Goal: Find specific page/section: Find specific page/section

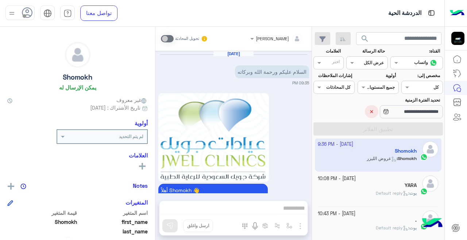
scroll to position [158, 0]
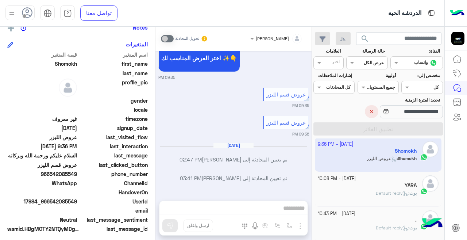
click at [365, 113] on button "×" at bounding box center [371, 111] width 13 height 13
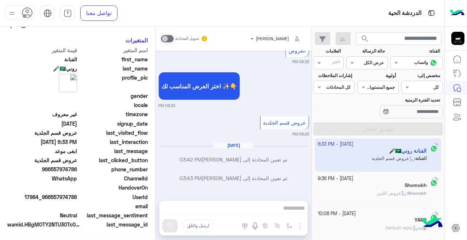
scroll to position [158, 0]
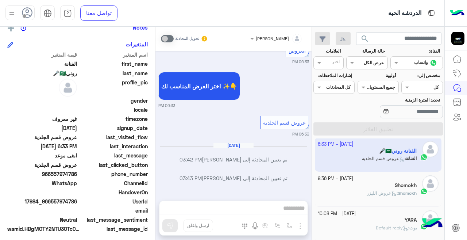
click at [351, 165] on app-inbox-user "[DATE] - 6:33 PM الفنانة روني🇸🇦🎤 الفنانة : عروض قسم الجلدية" at bounding box center [378, 154] width 127 height 34
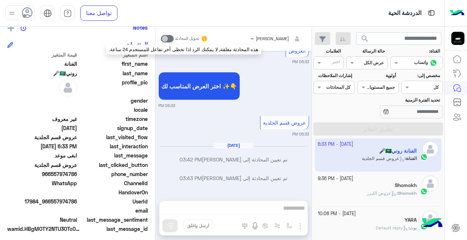
click at [171, 40] on span at bounding box center [167, 38] width 13 height 7
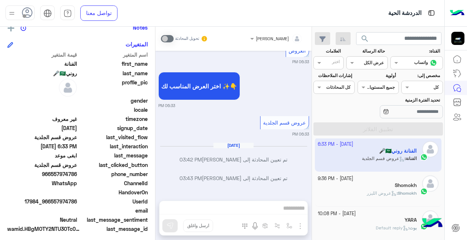
click at [375, 66] on div "عرض الكل" at bounding box center [374, 62] width 20 height 7
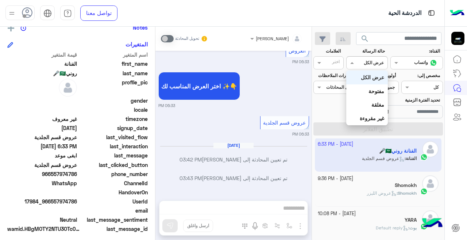
click at [374, 80] on b "عرض الكل" at bounding box center [372, 77] width 23 height 6
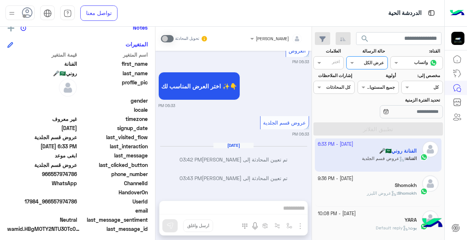
click at [366, 62] on div at bounding box center [366, 61] width 40 height 7
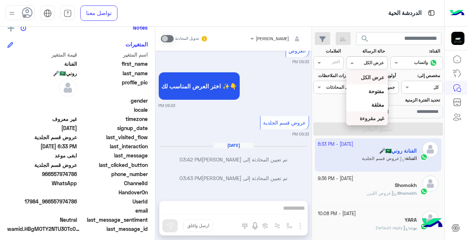
click at [374, 119] on b "غير مقروءة" at bounding box center [372, 118] width 24 height 6
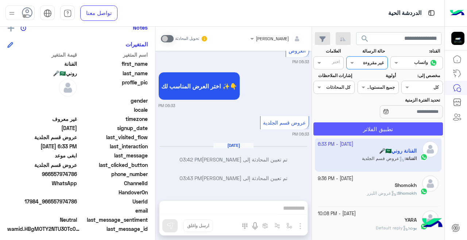
click at [322, 130] on button "تطبيق الفلاتر" at bounding box center [377, 128] width 129 height 13
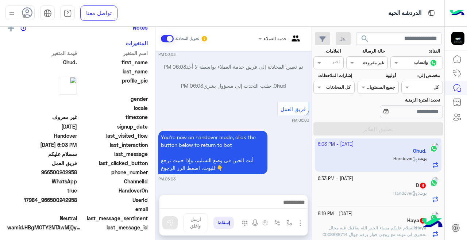
scroll to position [158, 0]
